Goal: Information Seeking & Learning: Learn about a topic

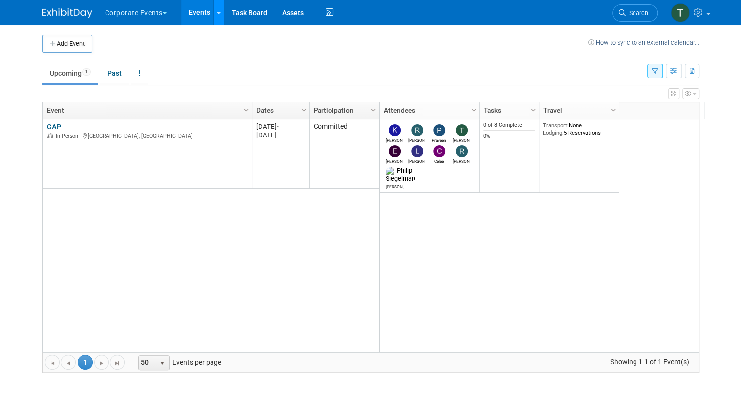
click at [217, 14] on icon at bounding box center [219, 13] width 4 height 6
click at [181, 36] on td at bounding box center [340, 44] width 496 height 18
click at [161, 10] on button "Corporate Events" at bounding box center [141, 11] width 75 height 22
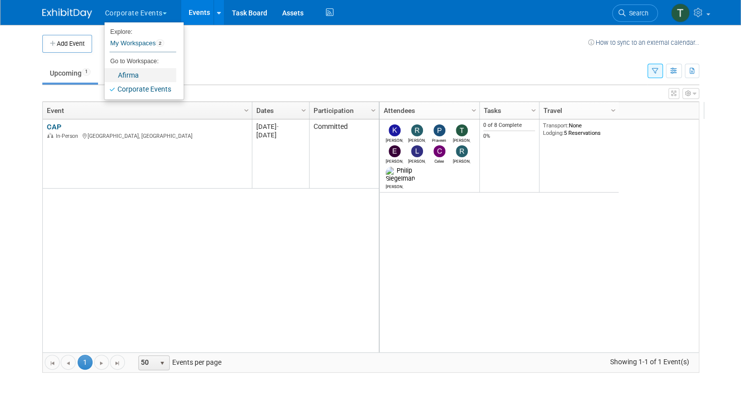
click at [125, 77] on link "Afirma" at bounding box center [140, 75] width 72 height 14
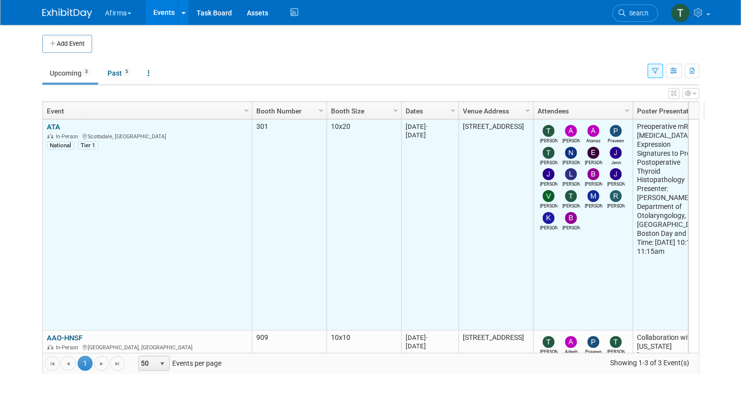
click at [47, 127] on link "ATA" at bounding box center [53, 126] width 13 height 9
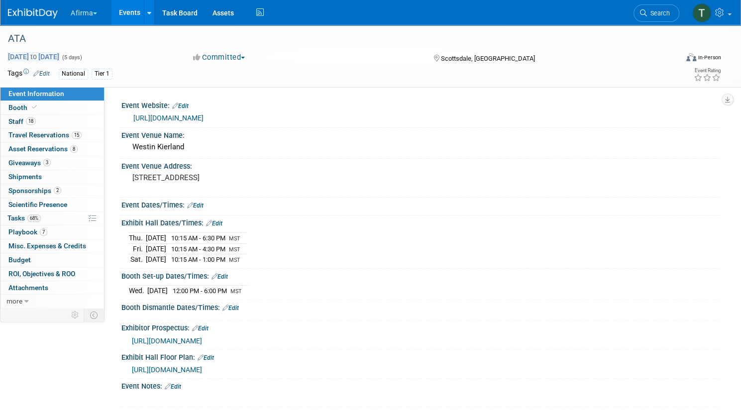
drag, startPoint x: 33, startPoint y: 55, endPoint x: 111, endPoint y: 57, distance: 77.6
click at [111, 57] on div "Sep 10, 2025 to Sep 14, 2025 (5 days) Sep 10, 2025 to Sep 14, 2025" at bounding box center [91, 57] width 182 height 10
copy span "Sep 10, 2025 to Sep 14"
click at [79, 110] on link "Booth" at bounding box center [52, 107] width 104 height 13
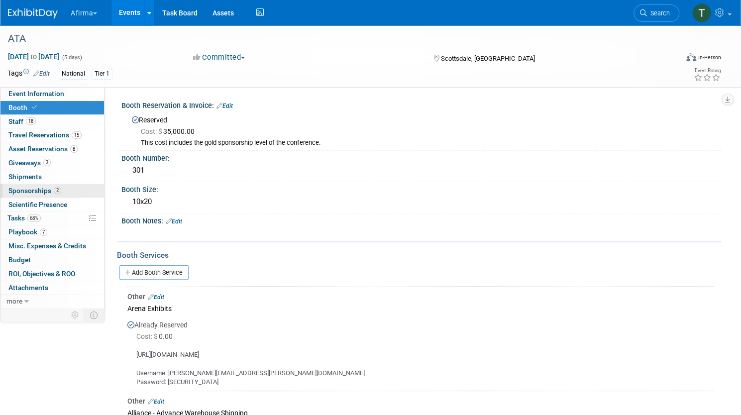
click at [104, 191] on link "2 Sponsorships 2" at bounding box center [52, 190] width 104 height 13
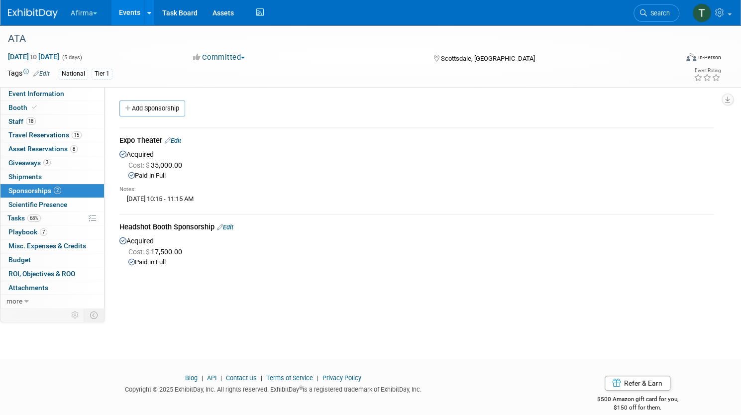
drag, startPoint x: 161, startPoint y: 200, endPoint x: 226, endPoint y: 197, distance: 65.3
click at [226, 197] on div "Friday, September 12th from 10:15 - 11:15 AM" at bounding box center [416, 199] width 594 height 10
copy div "Friday, September 12th"
click at [247, 202] on div "Friday, September 12th from 10:15 - 11:15 AM" at bounding box center [416, 199] width 594 height 10
drag, startPoint x: 246, startPoint y: 199, endPoint x: 291, endPoint y: 199, distance: 44.8
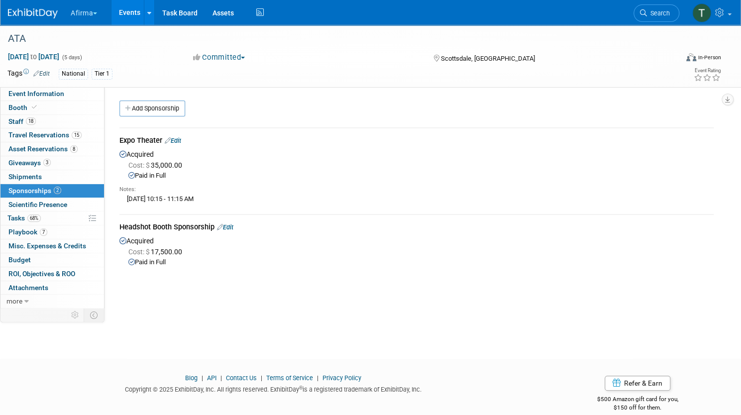
click at [291, 199] on div "Friday, September 12th from 10:15 - 11:15 AM" at bounding box center [416, 199] width 594 height 10
copy div "10:15 - 11:15 AM"
